Goal: Task Accomplishment & Management: Use online tool/utility

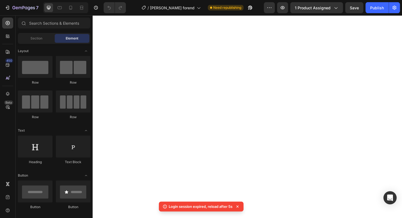
select select "Tactical With Rails"
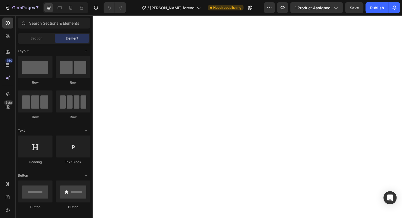
select select "Tactical With Rails"
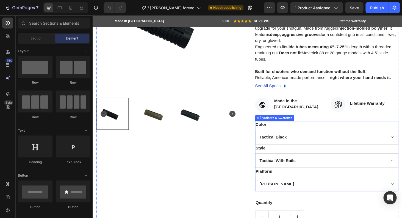
scroll to position [254, 0]
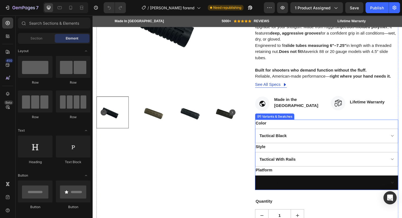
click at [337, 191] on select "Mossburg Remington" at bounding box center [341, 193] width 152 height 15
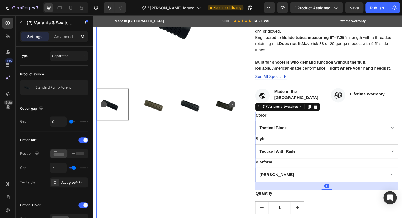
scroll to position [263, 0]
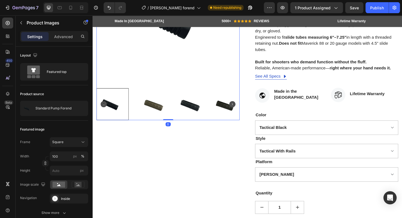
click at [151, 110] on img at bounding box center [152, 110] width 34 height 34
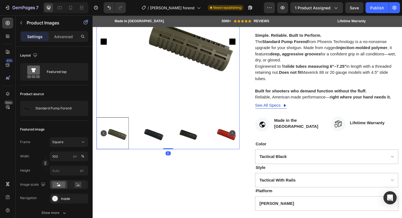
scroll to position [219, 0]
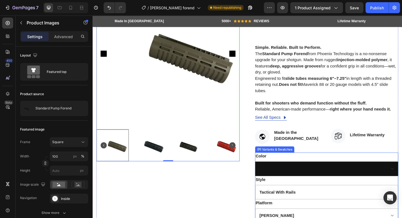
click at [358, 177] on select "Tactical Black Dark Earth Mossy Oak Country Urban Grey Woods Edge Green Very Pi…" at bounding box center [341, 178] width 152 height 15
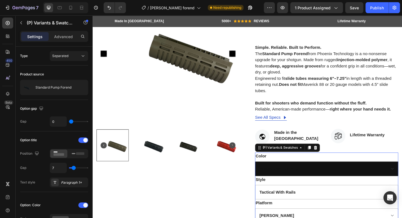
click option "Mossy Oak Country" at bounding box center [93, 15] width 0 height 0
select select "Mossy Oak Country"
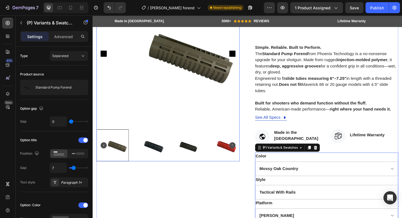
click at [156, 155] on img at bounding box center [152, 154] width 34 height 34
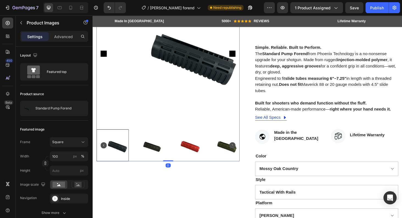
click at [157, 154] on img at bounding box center [152, 154] width 34 height 34
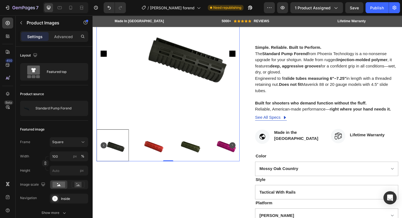
click at [195, 154] on img at bounding box center [191, 154] width 34 height 34
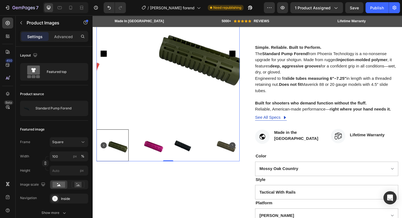
click at [194, 153] on img at bounding box center [191, 154] width 34 height 34
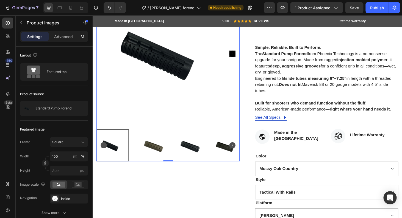
click at [160, 154] on img at bounding box center [152, 154] width 34 height 34
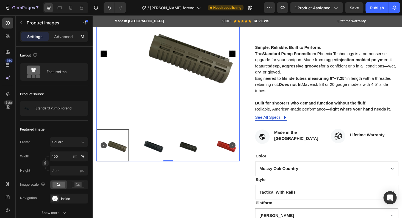
click at [160, 152] on img at bounding box center [152, 154] width 34 height 34
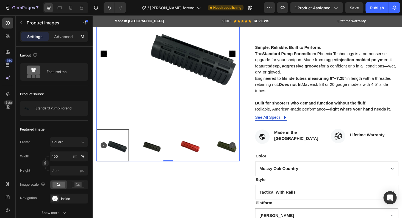
click at [158, 155] on img at bounding box center [152, 154] width 34 height 34
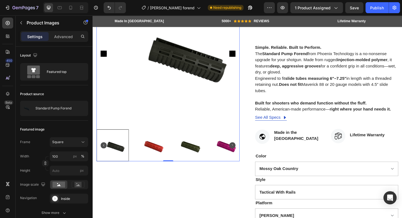
click at [104, 152] on icon "Carousel Back Arrow" at bounding box center [104, 154] width 7 height 7
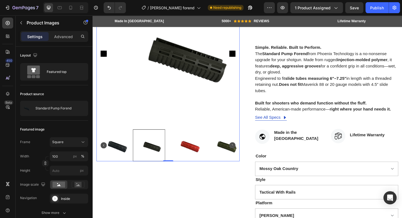
click at [119, 155] on img at bounding box center [114, 154] width 34 height 34
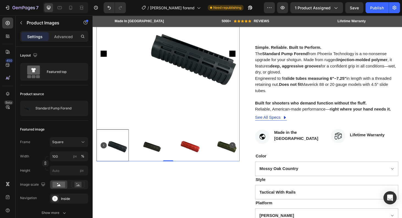
click at [167, 154] on img at bounding box center [152, 154] width 34 height 34
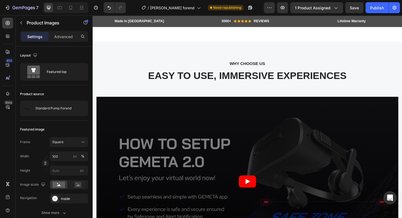
scroll to position [707, 0]
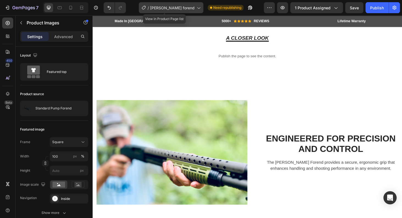
click at [176, 8] on span "[PERSON_NAME] forend" at bounding box center [172, 8] width 44 height 6
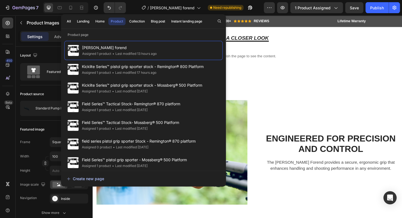
click at [99, 182] on div "Create new page" at bounding box center [85, 179] width 37 height 6
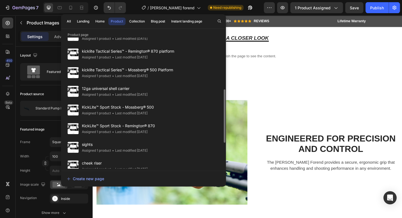
scroll to position [136, 0]
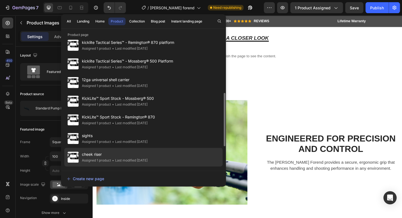
click at [105, 157] on span "cheek riser" at bounding box center [115, 154] width 66 height 7
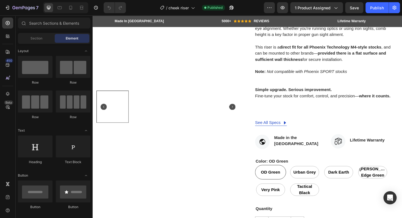
scroll to position [294, 0]
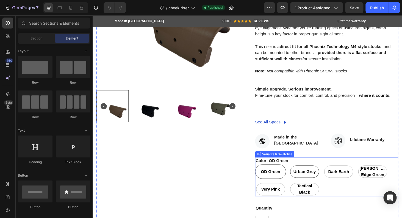
click at [321, 180] on span "Urban Grey" at bounding box center [318, 182] width 26 height 7
click at [302, 174] on input "Urban Grey Urban Grey Urban Grey" at bounding box center [301, 174] width 0 height 0
radio input "true"
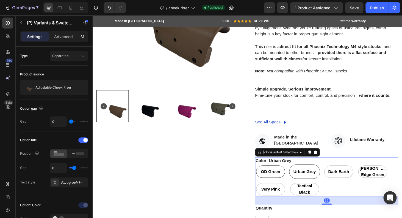
click at [282, 179] on span "OD Green" at bounding box center [282, 182] width 23 height 7
click at [265, 174] on input "OD Green OD Green OD Green" at bounding box center [265, 174] width 0 height 0
radio input "true"
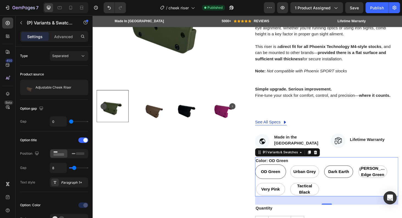
click at [347, 181] on span "Dark Earth" at bounding box center [354, 182] width 24 height 7
click at [338, 174] on input "Dark Earth Dark Earth Dark Earth" at bounding box center [338, 174] width 0 height 0
radio input "true"
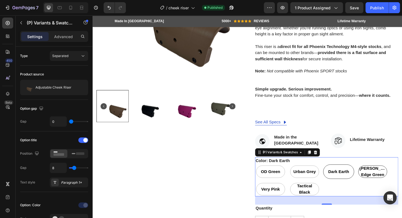
click at [388, 182] on span "Woods Edge Green" at bounding box center [391, 181] width 30 height 13
click at [374, 174] on input "Woods Edge Green Woods Edge Green Woods Edge Green" at bounding box center [374, 174] width 0 height 0
radio input "true"
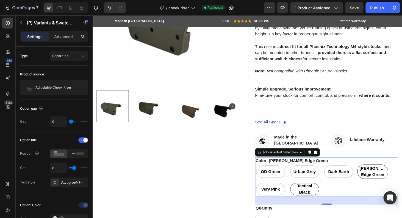
click at [316, 202] on span "Tactical Black" at bounding box center [318, 200] width 30 height 13
click at [302, 193] on input "Tactical Black Tactical Black Tactical Black" at bounding box center [301, 193] width 0 height 0
radio input "true"
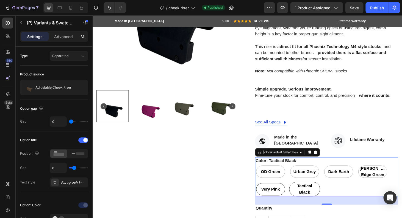
click at [280, 198] on span "Very Pink" at bounding box center [282, 200] width 22 height 7
click at [265, 193] on input "Very Pink Very Pink Very Pink" at bounding box center [265, 193] width 0 height 0
radio input "true"
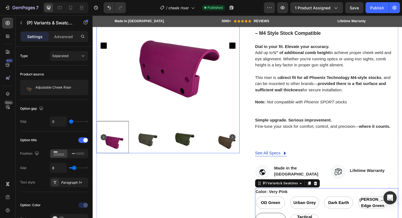
scroll to position [215, 0]
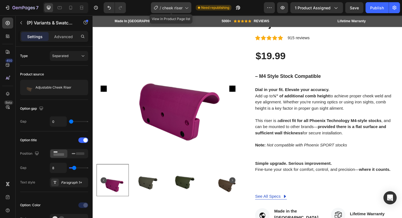
click at [170, 6] on span "cheek riser" at bounding box center [172, 8] width 20 height 6
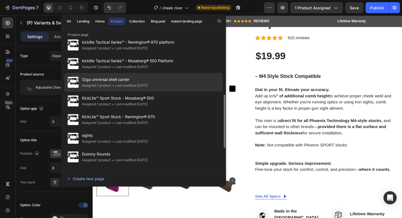
scroll to position [151, 0]
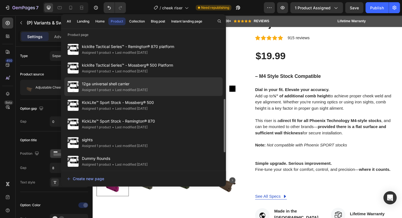
click at [145, 85] on span "12ga universal shell carrier" at bounding box center [115, 84] width 66 height 7
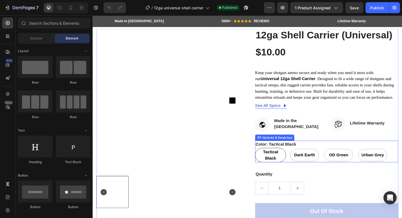
scroll to position [74, 0]
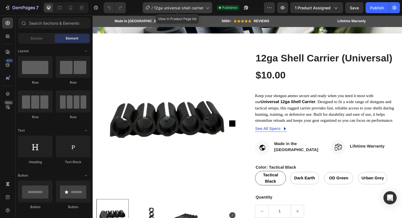
click at [173, 8] on span "12ga universal shell carrier" at bounding box center [178, 8] width 49 height 6
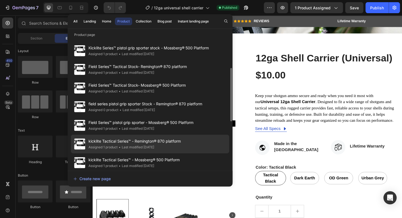
scroll to position [83, 0]
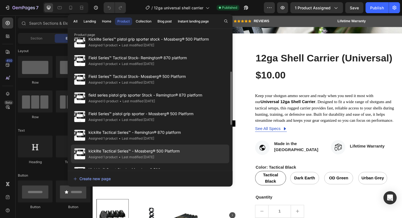
click at [192, 163] on div "kicklite Tactical Series™ - Mossberg­® 500 Platform Assigned 1 product • Last m…" at bounding box center [150, 172] width 158 height 19
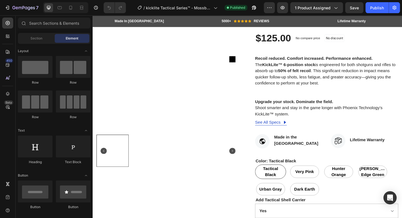
scroll to position [246, 0]
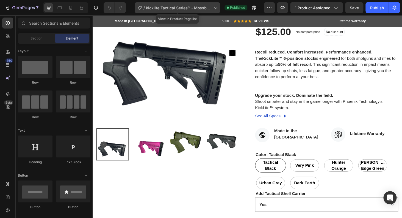
click at [167, 10] on span "kicklite Tactical Series™ - Mossberg­® 500 Platform" at bounding box center [178, 8] width 65 height 6
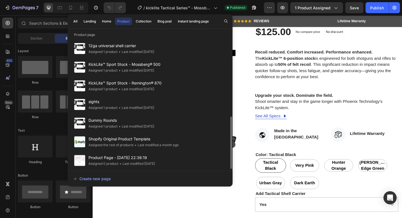
scroll to position [190, 0]
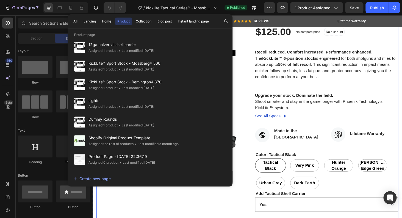
click at [236, 212] on div "Product Images" at bounding box center [173, 143] width 152 height 328
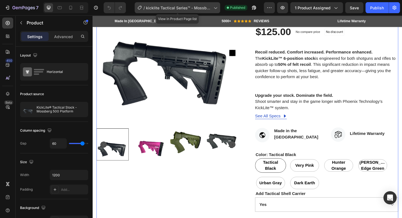
click at [160, 12] on div "/ kicklite Tactical Series™ - Mossberg­® 500 Platform" at bounding box center [177, 7] width 85 height 11
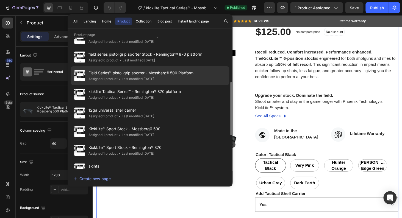
scroll to position [120, 0]
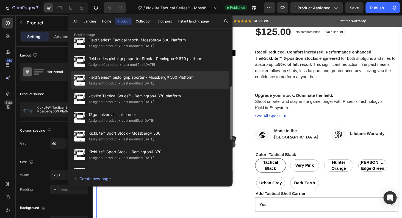
click at [137, 83] on div "• Last modified 2 days ago" at bounding box center [135, 83] width 37 height 5
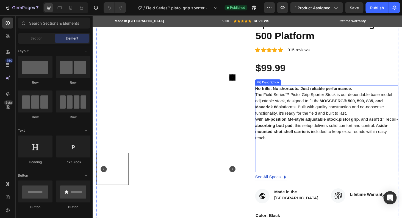
scroll to position [211, 0]
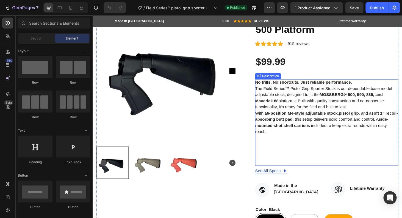
click at [311, 152] on div "No frills. No shortcuts. Just reliable performance. The Field Series™ Pistol Gr…" at bounding box center [341, 129] width 152 height 92
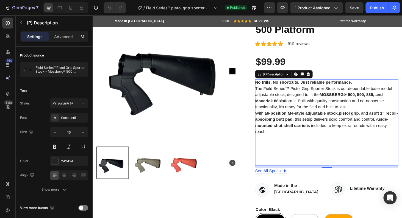
click at [363, 112] on div "No frills. No shortcuts. Just reliable performance. The Field Series™ Pistol Gr…" at bounding box center [341, 129] width 152 height 92
click at [361, 114] on p "The Field Series™ Pistol Grip Sporter Stock is our dependable base model adjust…" at bounding box center [338, 103] width 146 height 24
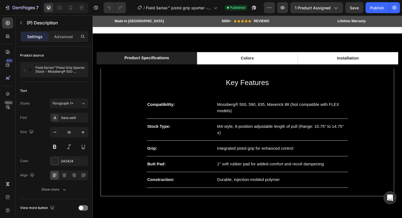
scroll to position [536, 0]
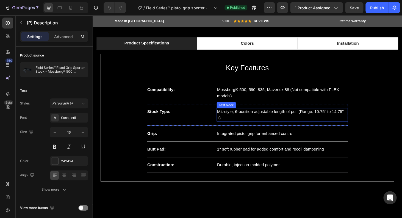
click at [232, 118] on p "M4-style, 6-position adjustable length of pull (Range: 10.75" to 14.75" ±)" at bounding box center [294, 121] width 139 height 13
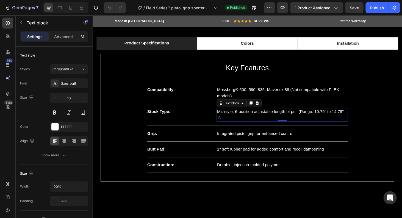
click at [228, 117] on p "M4-style, 6-position adjustable length of pull (Range: 10.75" to 14.75" ±)" at bounding box center [294, 121] width 139 height 13
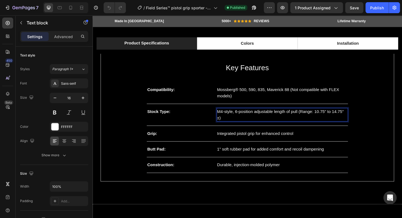
click at [225, 117] on p "M4-style, 6-position adjustable length of pull (Range: 10.75" to 14.75" ±)" at bounding box center [294, 121] width 139 height 13
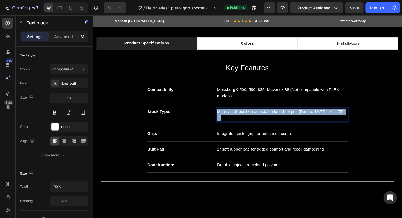
drag, startPoint x: 223, startPoint y: 117, endPoint x: 382, endPoint y: 120, distance: 159.0
click at [364, 120] on div "M4-style, 6-position adjustable length of pull (Range: 10.75" to 14.75" ±)" at bounding box center [295, 121] width 140 height 14
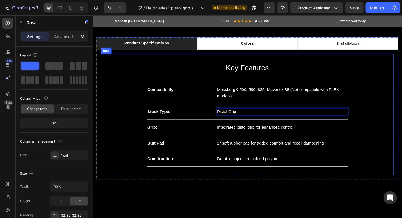
click at [389, 143] on div "Key Features Heading Compatibility: Text block Mossberg® 500, 590, 835, Maveric…" at bounding box center [257, 121] width 294 height 112
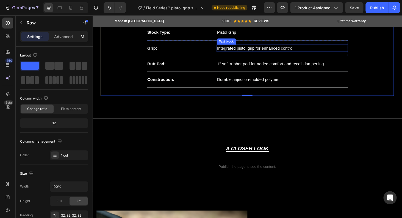
scroll to position [567, 0]
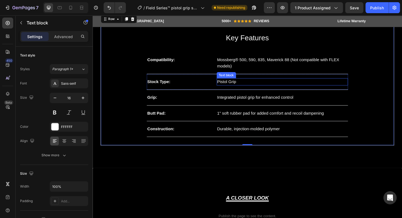
click at [250, 86] on p "Pistol Grip" at bounding box center [294, 86] width 139 height 7
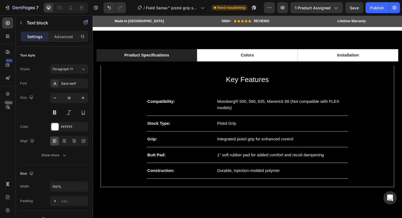
scroll to position [514, 0]
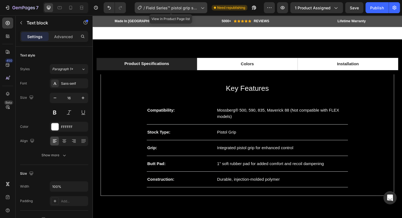
click at [199, 10] on icon at bounding box center [201, 7] width 5 height 5
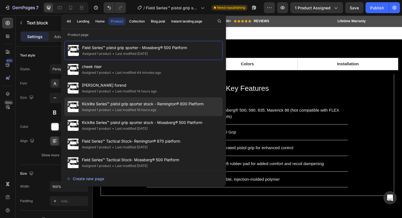
click at [155, 106] on span "Kicklite Series™ pistol grip sporter stock - Remington® 800 Platform" at bounding box center [143, 104] width 122 height 7
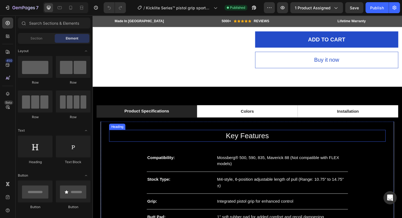
scroll to position [399, 0]
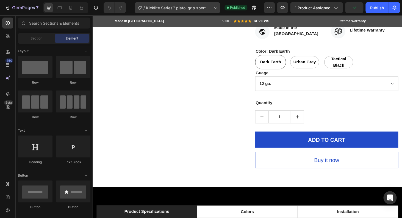
click at [196, 8] on span "Kicklite Series™ pistol grip sporter stock - Remington® 800 Platform" at bounding box center [178, 8] width 65 height 6
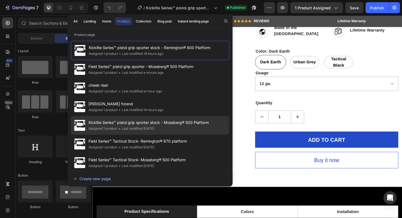
click at [179, 124] on span "Kicklite Series™ pistol grip sporter stock - Mossberg­® 500 Platform" at bounding box center [148, 122] width 120 height 7
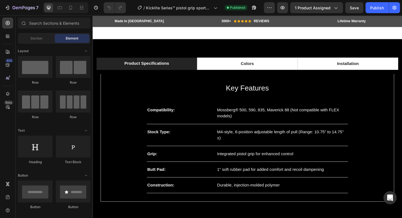
scroll to position [509, 0]
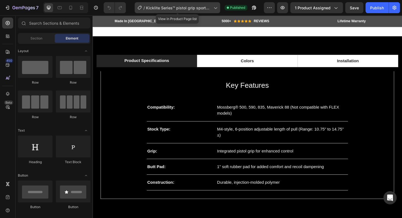
click at [187, 9] on span "Kicklite Series™ pistol grip sporter stock - Mossberg­® 500 Platform" at bounding box center [178, 8] width 65 height 6
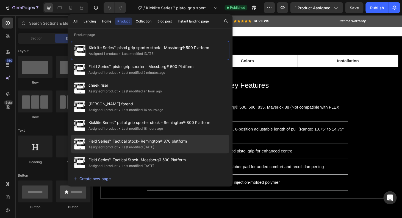
click at [146, 144] on span "Field Series™ Tactical Stock- Remington® 870 platform" at bounding box center [137, 141] width 98 height 7
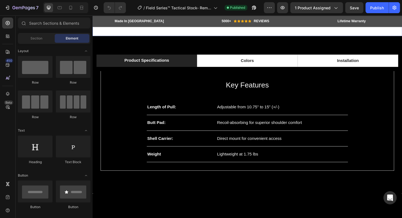
scroll to position [509, 0]
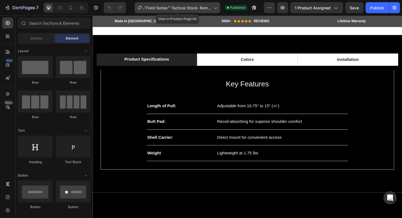
click at [176, 8] on span "Field Series™ Tactical Stock- Remington® 870 platform" at bounding box center [178, 8] width 65 height 6
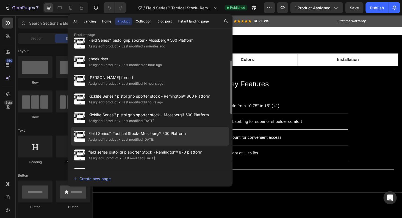
scroll to position [44, 0]
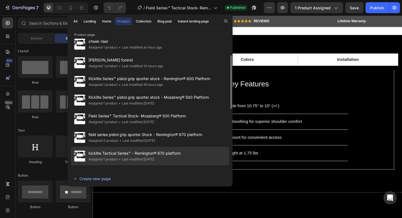
click at [170, 154] on span "kicklite Tactical Series™ - Remington® 870 platform" at bounding box center [134, 153] width 92 height 7
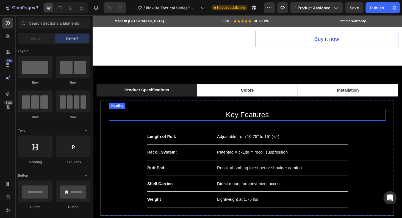
scroll to position [290, 0]
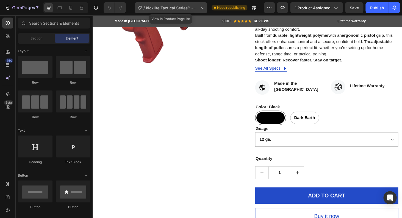
click at [158, 5] on span "kicklite Tactical Series™ - Remington® 870 platform" at bounding box center [172, 8] width 52 height 6
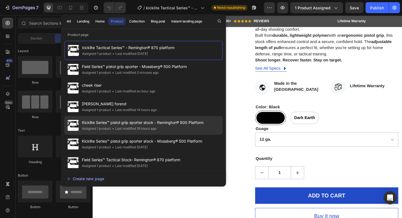
click at [195, 130] on div "Assigned 1 product • Last modified 18 hours ago" at bounding box center [143, 128] width 122 height 5
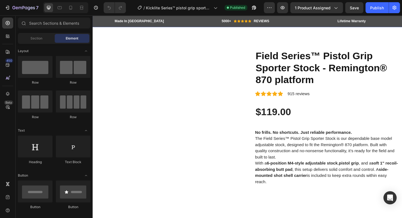
scroll to position [158, 0]
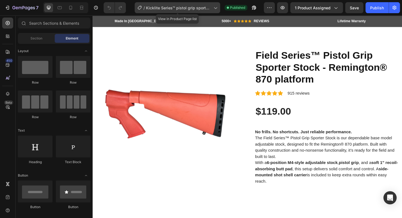
click at [189, 9] on span "Kicklite Series™ pistol grip sporter stock - Remington® 800 Platform" at bounding box center [178, 8] width 65 height 6
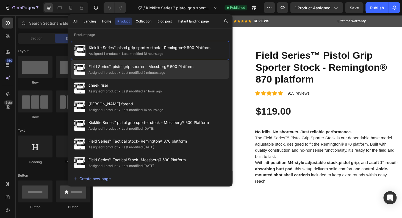
drag, startPoint x: 136, startPoint y: 72, endPoint x: 147, endPoint y: 68, distance: 11.3
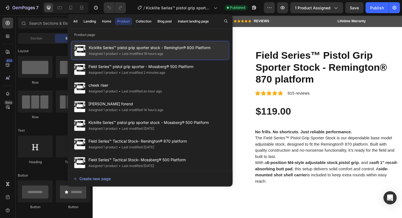
drag, startPoint x: 130, startPoint y: 69, endPoint x: 218, endPoint y: 52, distance: 89.8
click at [193, 63] on span "Field Series™ pistol grip sporter - Mossberg­® 500 Platform" at bounding box center [140, 66] width 105 height 7
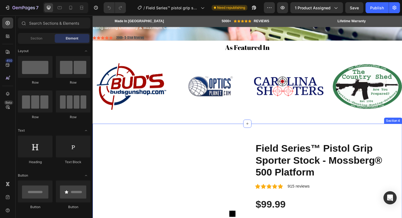
scroll to position [180, 0]
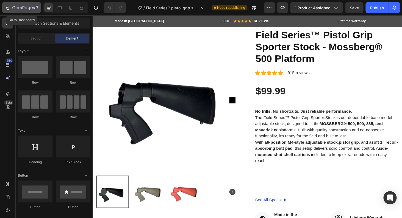
click at [26, 8] on icon "button" at bounding box center [23, 8] width 23 height 5
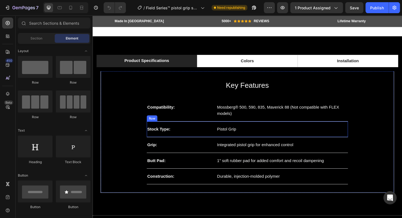
scroll to position [531, 0]
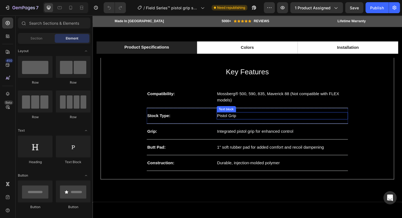
click at [235, 123] on p "Pistol Grip" at bounding box center [294, 122] width 139 height 7
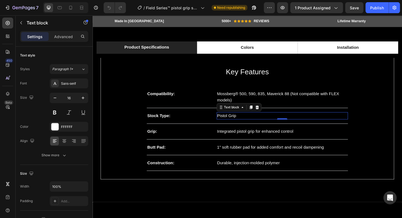
click at [243, 122] on p "Pistol Grip" at bounding box center [294, 122] width 139 height 7
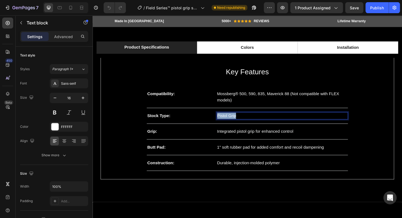
drag, startPoint x: 247, startPoint y: 122, endPoint x: 221, endPoint y: 123, distance: 25.8
click at [225, 123] on div "Pistol Grip" at bounding box center [295, 123] width 140 height 8
click at [271, 122] on p "sporter-style shoulder stock" at bounding box center [294, 122] width 139 height 7
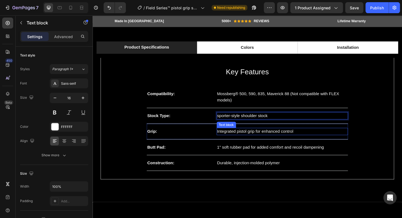
click at [260, 139] on p "Integrated pistol grip for enhanced control" at bounding box center [294, 139] width 139 height 7
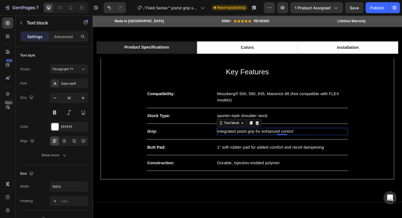
click at [311, 138] on p "Integrated pistol grip for enhanced control" at bounding box center [294, 139] width 139 height 7
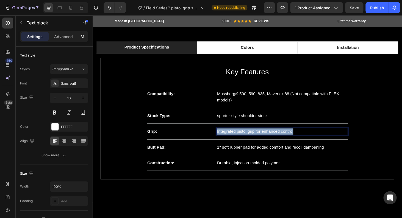
drag, startPoint x: 312, startPoint y: 138, endPoint x: 216, endPoint y: 141, distance: 95.8
click at [225, 141] on div "Integrated pistol grip for enhanced control" at bounding box center [295, 139] width 140 height 8
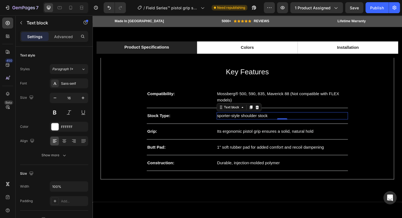
click at [245, 120] on p "sporter-style shoulder stock" at bounding box center [294, 122] width 139 height 7
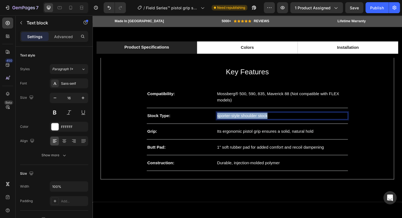
drag, startPoint x: 282, startPoint y: 121, endPoint x: 220, endPoint y: 123, distance: 61.5
click at [225, 123] on div "sporter-style shoulder stock" at bounding box center [295, 123] width 140 height 8
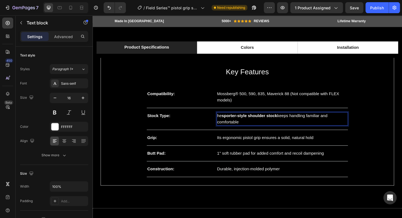
click at [225, 122] on p "he sporter-style shoulder stock keeps handling familiar and comfortable" at bounding box center [294, 125] width 139 height 13
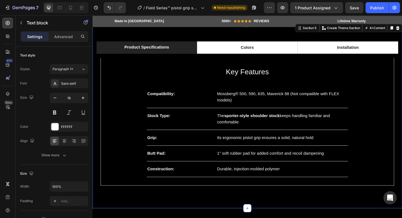
click at [378, 208] on div "Product Specifications Colors Installation Key Features Heading Compatibility: …" at bounding box center [257, 122] width 329 height 198
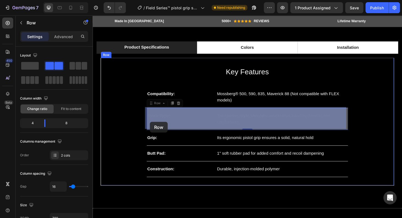
drag, startPoint x: 149, startPoint y: 115, endPoint x: 150, endPoint y: 122, distance: 6.6
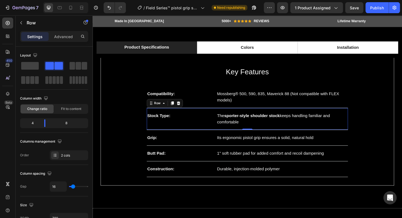
click at [202, 129] on div "Stock Type: Text block" at bounding box center [185, 126] width 70 height 14
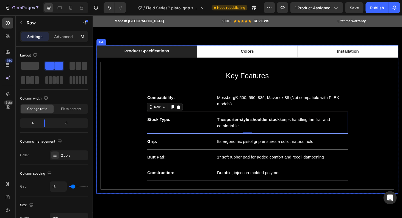
scroll to position [527, 0]
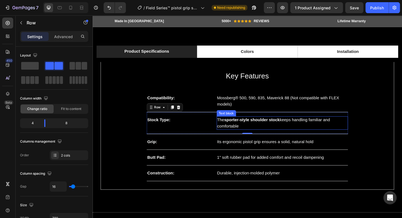
click at [250, 132] on p "The sporter-style shoulder stock keeps handling familiar and comfortable" at bounding box center [294, 130] width 139 height 13
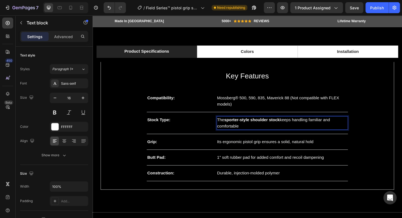
drag, startPoint x: 248, startPoint y: 133, endPoint x: 226, endPoint y: 127, distance: 23.0
click at [225, 127] on p "The sporter-style shoulder stock keeps handling familiar and comfortable" at bounding box center [294, 130] width 139 height 13
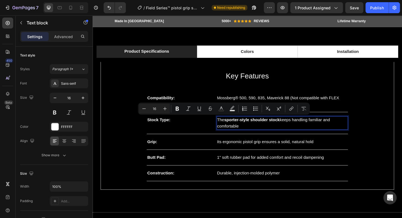
click at [247, 132] on p "The sporter-style shoulder stock keeps handling familiar and comfortable" at bounding box center [294, 130] width 139 height 13
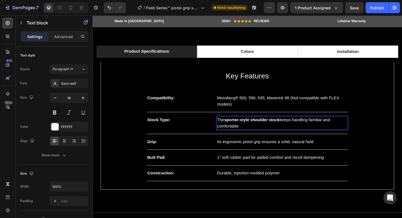
drag, startPoint x: 247, startPoint y: 133, endPoint x: 221, endPoint y: 125, distance: 26.7
click at [225, 125] on div "The sporter-style shoulder stock keeps handling familiar and comfortable" at bounding box center [295, 130] width 140 height 14
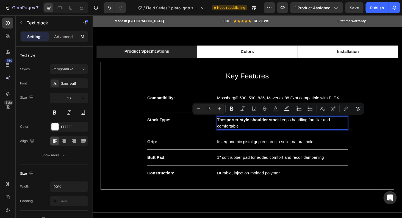
copy p "The sporter-style shoulder stock keeps handling familiar and comfortable"
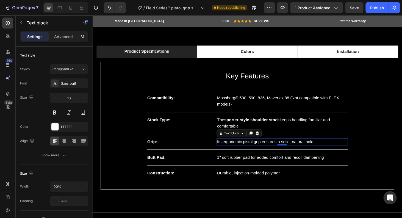
click at [242, 149] on p "Its ergonomic pistol grip ensures a solid, natural hold" at bounding box center [294, 150] width 139 height 7
click at [251, 149] on p "Its ergonomic pistol grip ensures a solid, natural hold" at bounding box center [294, 150] width 139 height 7
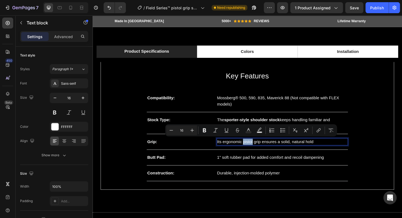
click at [256, 150] on p "Its ergonomic pistol grip ensures a solid, natural hold" at bounding box center [294, 150] width 139 height 7
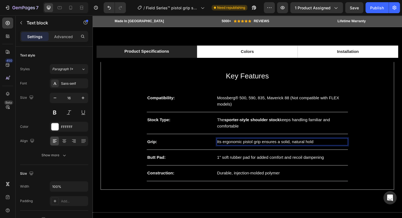
click at [303, 150] on p "Its ergonomic pistol grip ensures a solid, natural hold" at bounding box center [294, 150] width 139 height 7
click at [305, 150] on p "Its ergonomic pistol grip ensures a solid, natural hold" at bounding box center [294, 150] width 139 height 7
click at [340, 149] on p "Its ergonomic pistol grip ensures a solid, natural hold" at bounding box center [294, 150] width 139 height 7
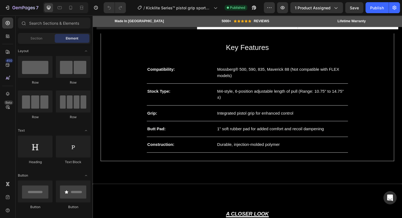
scroll to position [549, 0]
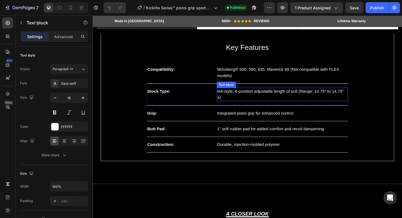
click at [236, 98] on p "M4-style, 6-position adjustable length of pull (Range: 10.75" to 14.75" ±)" at bounding box center [294, 99] width 139 height 13
click at [273, 98] on p "M4-style, 6-position adjustable length of pull (Range: 10.75" to 14.75" ±)" at bounding box center [294, 99] width 139 height 13
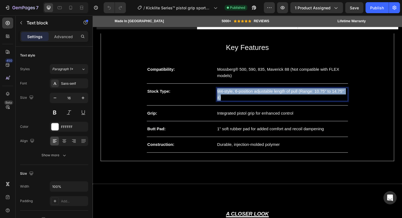
click at [273, 98] on p "M4-style, 6-position adjustable length of pull (Range: 10.75" to 14.75" ±)" at bounding box center [294, 99] width 139 height 13
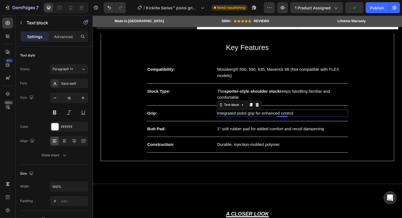
click at [245, 121] on p "Integrated pistol grip for enhanced control" at bounding box center [294, 119] width 139 height 7
click at [283, 123] on div "Integrated pistol grip for enhanced control" at bounding box center [295, 120] width 140 height 8
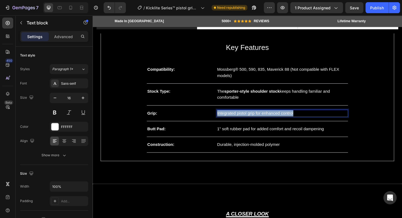
drag, startPoint x: 321, startPoint y: 118, endPoint x: 212, endPoint y: 121, distance: 108.7
click at [225, 121] on div "Integrated pistol grip for enhanced control" at bounding box center [295, 120] width 140 height 8
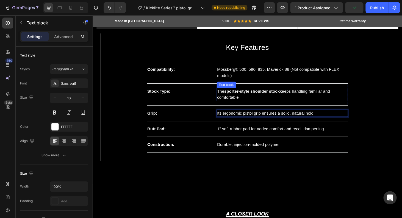
click at [245, 99] on p "The sporter-style shoulder stock keeps handling familiar and comfortable" at bounding box center [294, 99] width 139 height 13
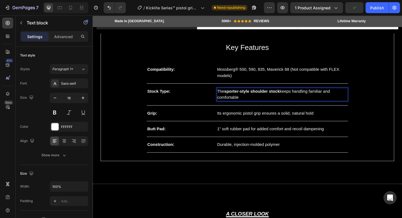
click at [247, 101] on p "The sporter-style shoulder stock keeps handling familiar and comfortable" at bounding box center [294, 99] width 139 height 13
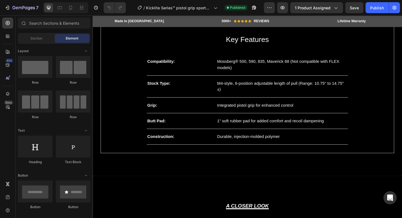
scroll to position [610, 0]
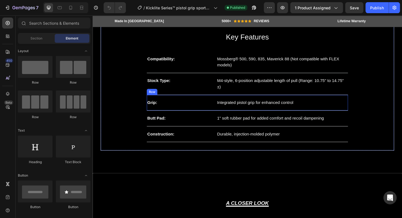
click at [252, 105] on p "Integrated pistol grip for enhanced control" at bounding box center [294, 108] width 139 height 7
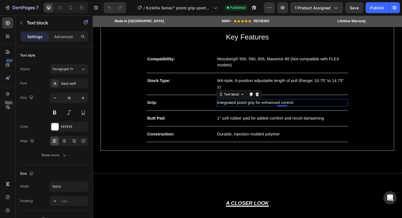
click at [317, 105] on p "Integrated pistol grip for enhanced control" at bounding box center [294, 108] width 139 height 7
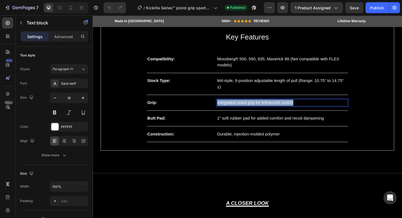
click at [317, 105] on p "Integrated pistol grip for enhanced control" at bounding box center [294, 108] width 139 height 7
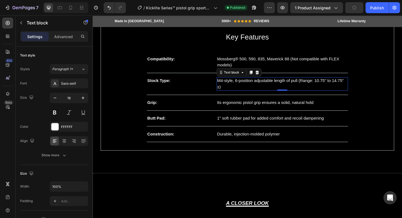
click at [240, 85] on p "M4-style, 6-position adjustable length of pull (Range: 10.75" to 14.75" ±)" at bounding box center [294, 88] width 139 height 13
click at [339, 86] on p "M4-style, 6-position adjustable length of pull (Range: 10.75" to 14.75" ±)" at bounding box center [294, 88] width 139 height 13
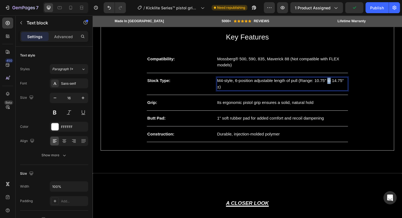
click at [339, 86] on p "M4-style, 6-position adjustable length of pull (Range: 10.75" to 14.75" ±)" at bounding box center [294, 88] width 139 height 13
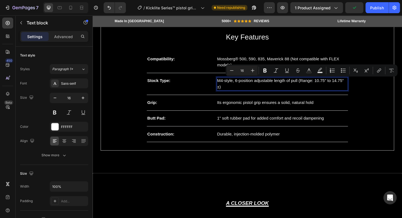
click at [351, 83] on p "M4-style, 6-position adjustable length of pull (Range: 10.75" to 14.75" ±)" at bounding box center [294, 88] width 139 height 13
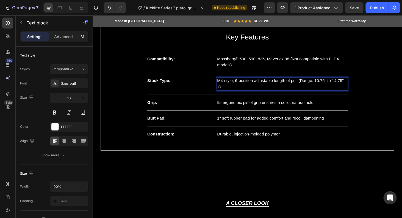
click at [225, 85] on p "M4-style, 6-position adjustable length of pull (Range: 10.75" to 14.75" ±)" at bounding box center [294, 88] width 139 height 13
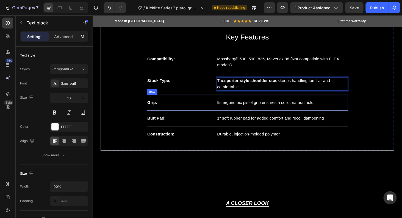
click at [169, 103] on div "Grip: Text block Its ergonomic pistol grip ensures a solid, natural hold Text b…" at bounding box center [257, 108] width 214 height 17
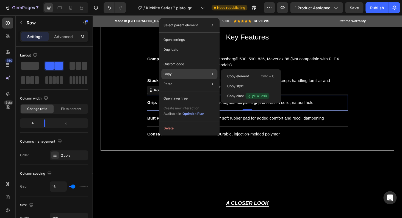
click at [169, 74] on p "Copy" at bounding box center [167, 74] width 8 height 5
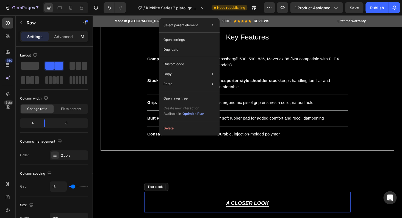
click at [159, 214] on p "A CLOSER LOOK" at bounding box center [257, 214] width 210 height 21
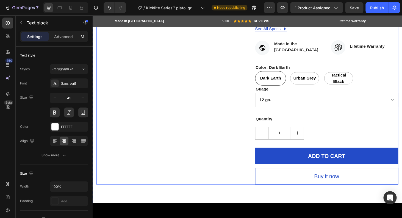
scroll to position [237, 0]
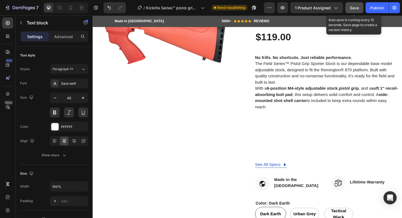
click at [359, 9] on button "Save" at bounding box center [354, 7] width 18 height 11
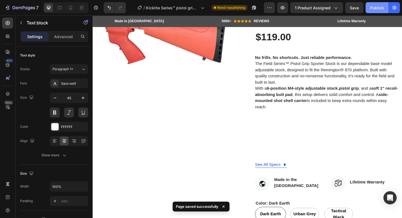
click at [371, 8] on div "Publish" at bounding box center [377, 8] width 14 height 6
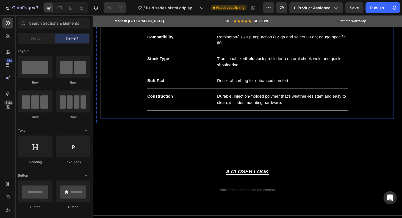
scroll to position [694, 0]
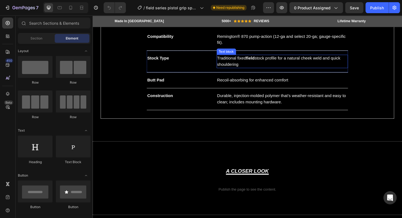
click at [239, 64] on p "Traditional fixed field stock profile for a natural cheek weld and quick should…" at bounding box center [294, 64] width 139 height 13
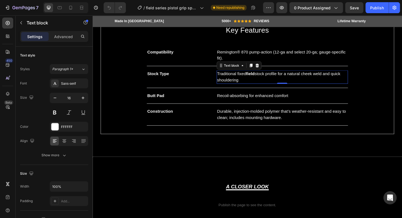
scroll to position [667, 0]
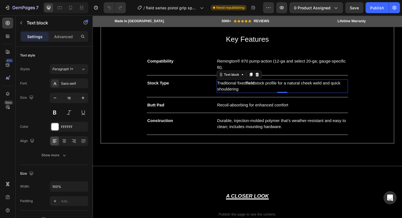
click at [225, 91] on p "Traditional fixed field stock profile for a natural cheek weld and quick should…" at bounding box center [294, 90] width 139 height 13
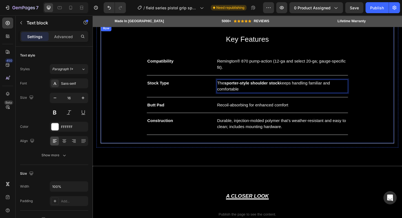
click at [175, 144] on div "Key Features Heading Compatibility Text block Remington® 870 pump-action (12-ga…" at bounding box center [257, 89] width 312 height 126
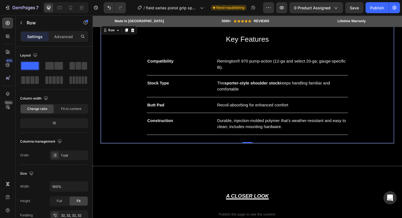
click at [176, 144] on div "Key Features Heading Compatibility Text block Remington® 870 pump-action (12-ga…" at bounding box center [257, 89] width 312 height 126
click at [151, 144] on div "Key Features Heading Compatibility Text block Remington® 870 pump-action (12-ga…" at bounding box center [257, 89] width 312 height 126
click at [156, 143] on div "Key Features Heading Compatibility Text block Remington® 870 pump-action (12-ga…" at bounding box center [257, 89] width 312 height 126
click at [154, 149] on div "Key Features Heading Compatibility Text block Remington® 870 pump-action (12-ga…" at bounding box center [257, 89] width 312 height 126
click at [154, 151] on div "Key Features Heading Compatibility Text block Remington® 870 pump-action (12-ga…" at bounding box center [257, 89] width 312 height 126
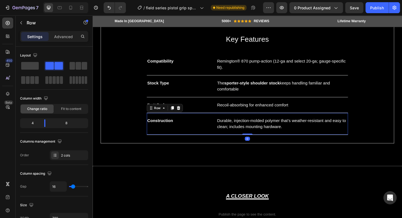
click at [155, 138] on div "Key Features Heading Compatibility Text block Remington® 870 pump-action (12-ga…" at bounding box center [257, 89] width 294 height 108
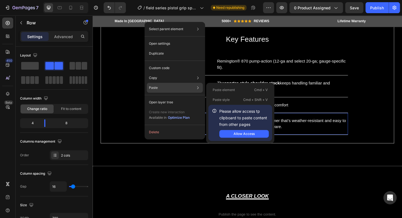
click at [158, 90] on p "Paste" at bounding box center [153, 87] width 9 height 5
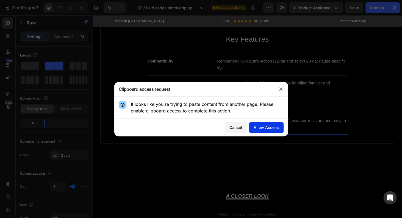
click at [276, 128] on div "Allow Access" at bounding box center [265, 128] width 25 height 6
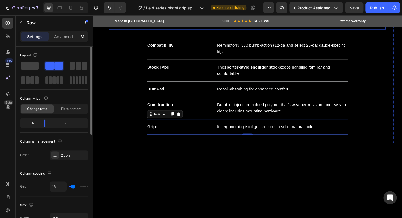
scroll to position [724, 0]
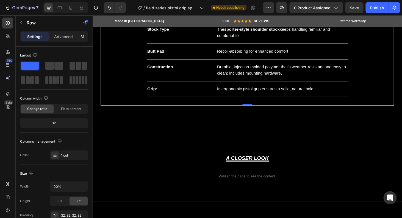
click at [144, 88] on div "Key Features Heading Compatibility Text block Remington® 870 pump-action (12-ga…" at bounding box center [257, 39] width 294 height 125
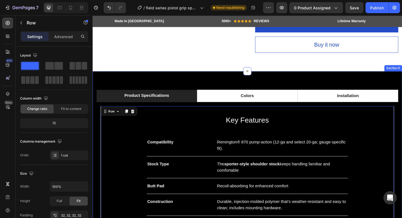
scroll to position [602, 0]
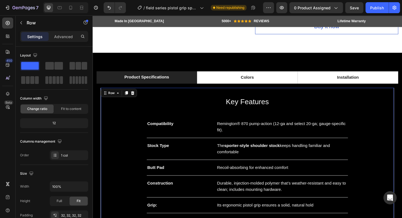
click at [146, 132] on div "Key Features Heading Compatibility Text block Remington® 870 pump-action (12-ga…" at bounding box center [257, 163] width 294 height 125
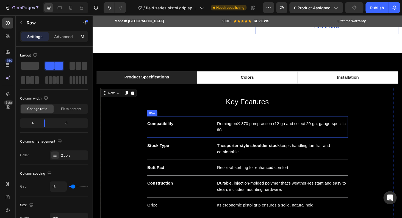
click at [168, 140] on div "Compatibility Text block" at bounding box center [185, 134] width 70 height 14
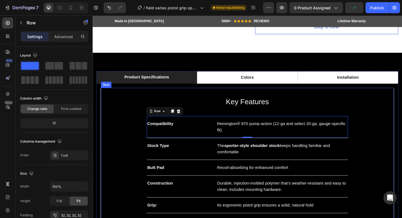
click at [148, 150] on div "Key Features Heading Compatibility Text block Remington® 870 pump-action (12-ga…" at bounding box center [257, 163] width 294 height 125
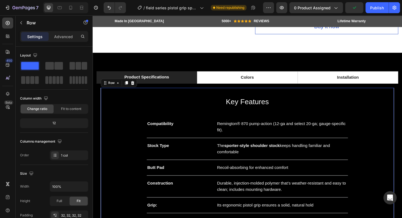
click at [148, 162] on div "Key Features Heading Compatibility Text block Remington® 870 pump-action (12-ga…" at bounding box center [257, 163] width 294 height 125
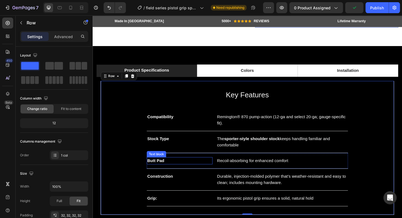
scroll to position [654, 0]
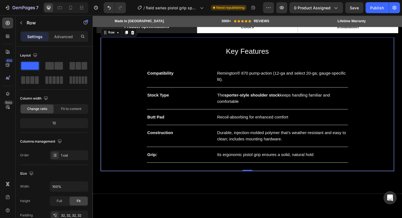
click at [156, 177] on div "Key Features Heading Compatibility Text block Remington® 870 pump-action (12-ga…" at bounding box center [257, 110] width 312 height 143
click at [151, 177] on div "Key Features Heading Compatibility Text block Remington® 870 pump-action (12-ga…" at bounding box center [257, 110] width 312 height 143
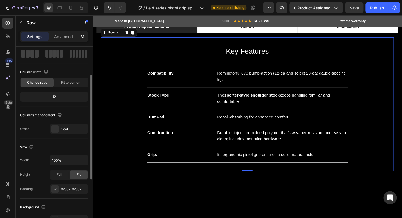
scroll to position [13, 0]
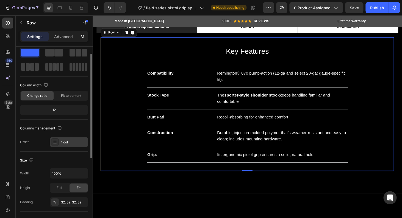
click at [69, 141] on div "1 col" at bounding box center [74, 142] width 26 height 5
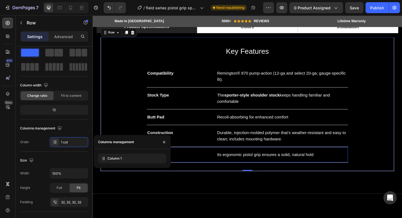
click at [196, 168] on div "Grip: Text block Its ergonomic pistol grip ensures a solid, natural hold Text b…" at bounding box center [257, 164] width 214 height 17
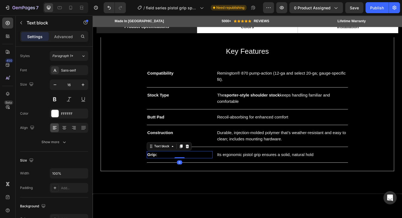
scroll to position [0, 0]
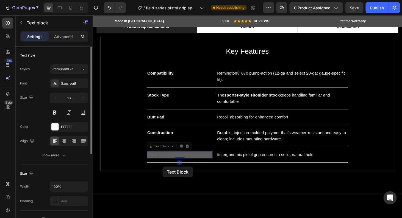
click at [162, 167] on div "Grip: Text block 0 Grip: Text block 0" at bounding box center [185, 164] width 70 height 8
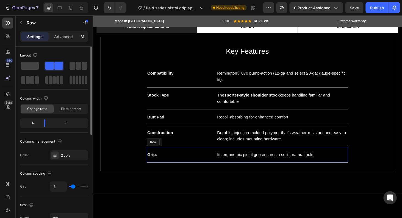
click at [220, 171] on div "Grip: Text block 0 Its ergonomic pistol grip ensures a solid, natural hold Text…" at bounding box center [257, 164] width 214 height 17
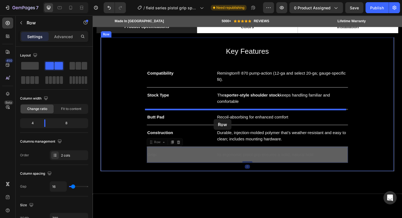
drag, startPoint x: 220, startPoint y: 171, endPoint x: 213, endPoint y: 119, distance: 52.0
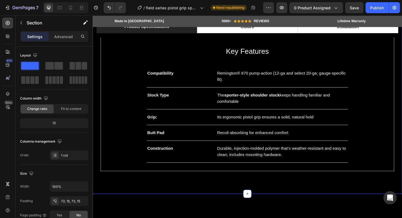
click at [311, 201] on div "Product Specifications Colors Installation Key Features Heading Compatibility T…" at bounding box center [257, 103] width 329 height 204
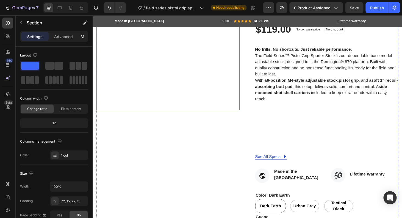
scroll to position [259, 0]
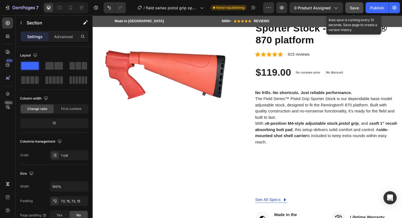
click at [359, 7] on button "Save" at bounding box center [354, 7] width 18 height 11
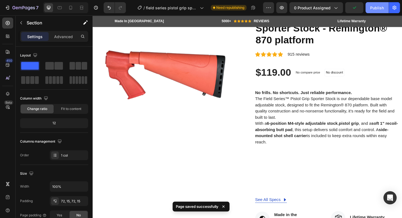
click at [375, 8] on div "Publish" at bounding box center [377, 8] width 14 height 6
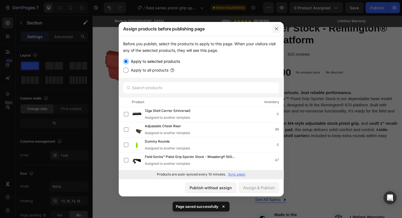
drag, startPoint x: 277, startPoint y: 27, endPoint x: 209, endPoint y: 13, distance: 69.3
click at [277, 27] on icon "button" at bounding box center [276, 29] width 4 height 4
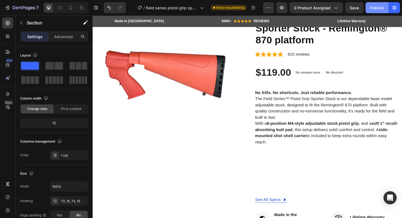
click at [373, 5] on div "Publish" at bounding box center [377, 8] width 14 height 6
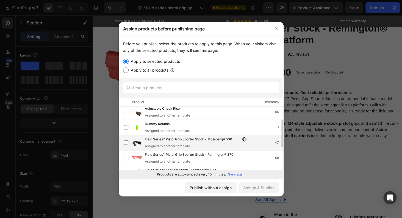
scroll to position [22, 0]
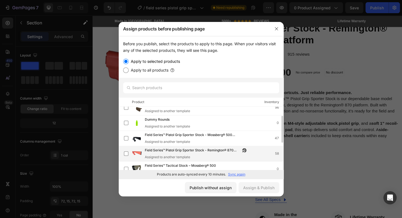
click at [224, 152] on span "Field Series™ Pistol Grip Sporter Stock - Remington® 870 platform" at bounding box center [193, 151] width 96 height 6
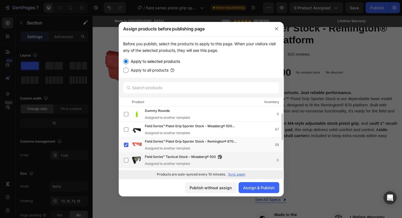
scroll to position [40, 0]
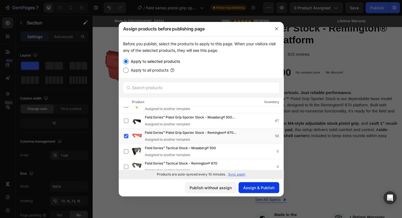
click at [266, 187] on div "Assign & Publish" at bounding box center [258, 188] width 31 height 6
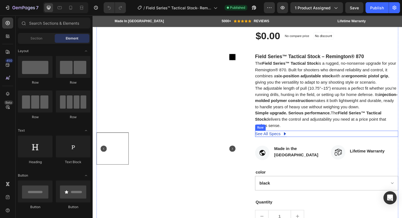
scroll to position [123, 0]
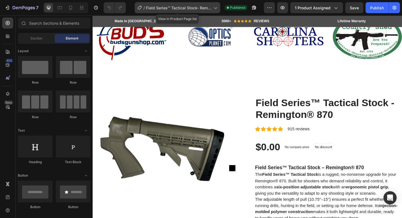
click at [191, 10] on span "Field Series™ Tactical Stock- Remington® 870 platform" at bounding box center [178, 8] width 65 height 6
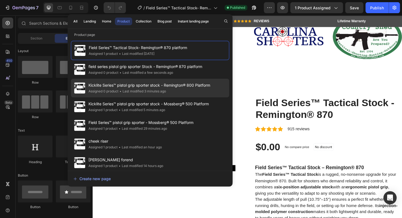
click at [169, 89] on div "Assigned 0 product • Last modified 3 minutes ago" at bounding box center [149, 91] width 122 height 5
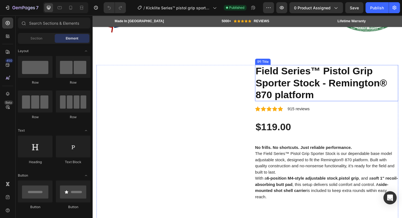
scroll to position [211, 0]
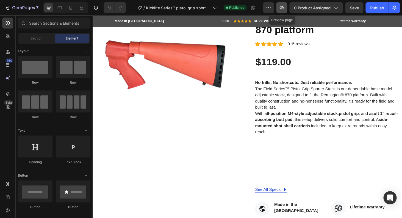
click at [280, 12] on button "button" at bounding box center [281, 7] width 11 height 11
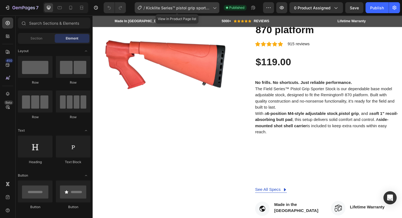
click at [185, 9] on span "Kicklite Series™ pistol grip sporter stock - Remington® 800 Platform" at bounding box center [178, 8] width 65 height 6
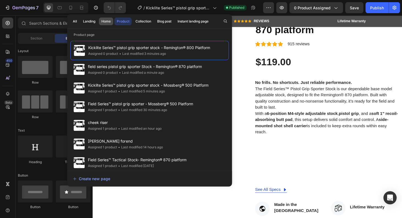
click at [110, 22] on div "Home" at bounding box center [105, 21] width 9 height 5
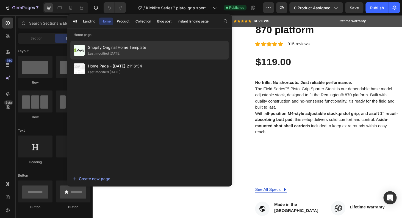
click at [115, 51] on div "Last modified [DATE]" at bounding box center [104, 53] width 32 height 5
